Goal: Task Accomplishment & Management: Manage account settings

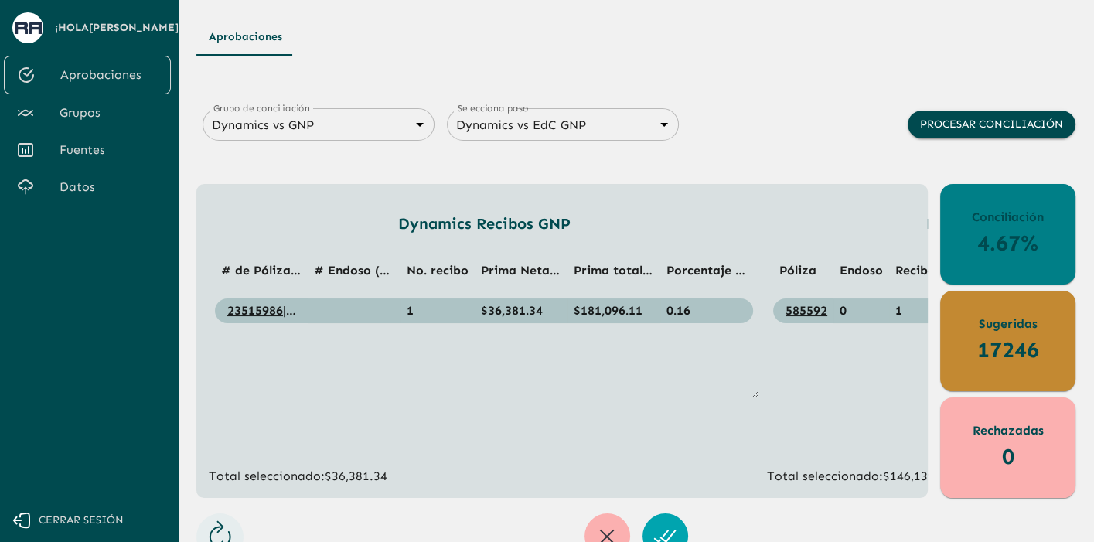
click at [111, 518] on span "Cerrar sesión" at bounding box center [81, 520] width 85 height 19
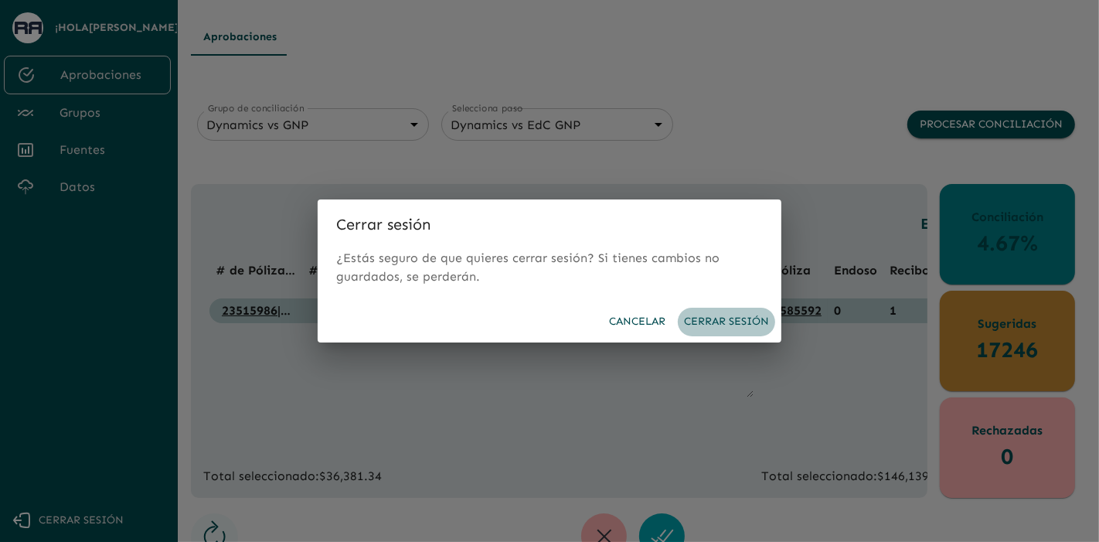
click at [731, 322] on button "Cerrar sesión" at bounding box center [726, 322] width 97 height 29
